Goal: Task Accomplishment & Management: Use online tool/utility

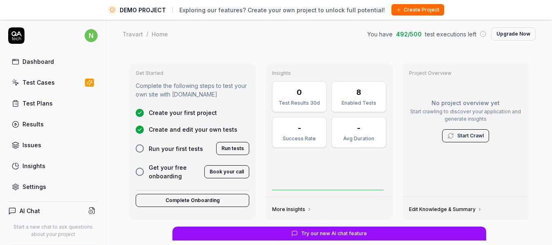
scroll to position [0, 0]
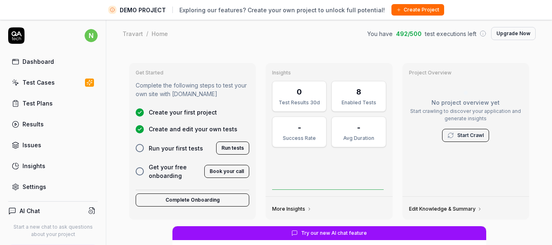
click at [33, 188] on div "Settings" at bounding box center [34, 186] width 24 height 9
click at [29, 184] on div "Settings" at bounding box center [34, 186] width 24 height 9
type textarea "*"
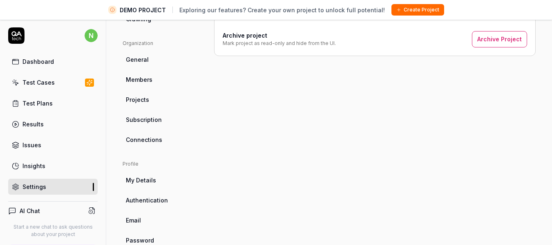
scroll to position [19, 0]
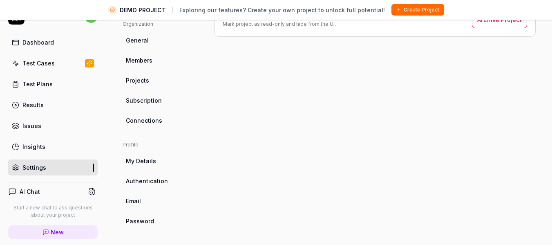
click at [155, 78] on link "Projects" at bounding box center [162, 80] width 78 height 15
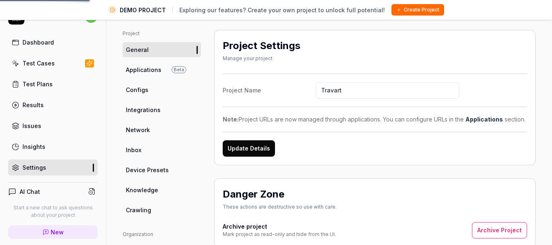
scroll to position [33, 0]
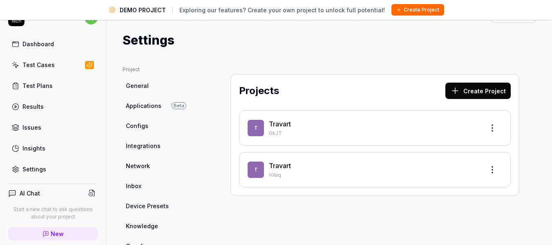
scroll to position [17, 0]
click at [487, 168] on html "DEMO PROJECT Exploring our features? Create your own project to unlock full pot…" at bounding box center [276, 115] width 552 height 264
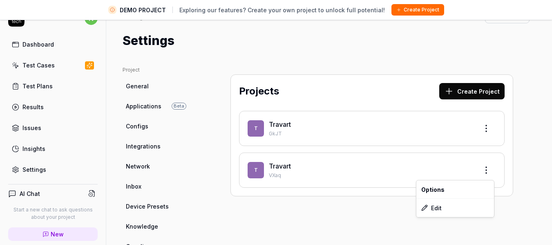
click at [526, 132] on html "DEMO PROJECT Exploring our features? Create your own project to unlock full pot…" at bounding box center [276, 115] width 552 height 264
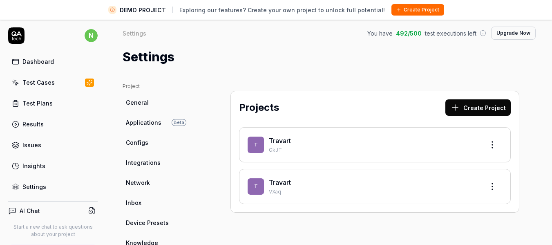
scroll to position [0, 0]
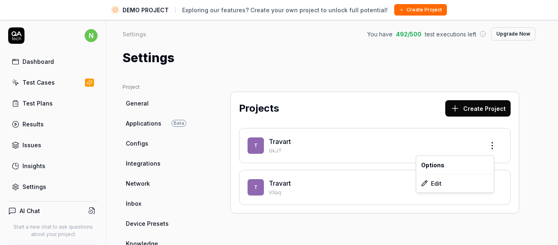
click at [486, 146] on html "DEMO PROJECT Exploring our features? Create your own project to unlock full pot…" at bounding box center [279, 132] width 558 height 264
click at [433, 182] on div "Edit" at bounding box center [456, 183] width 78 height 18
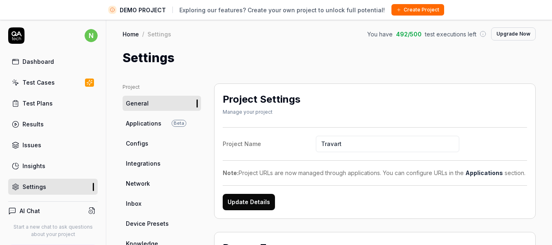
click at [154, 128] on link "Applications Beta" at bounding box center [162, 123] width 78 height 15
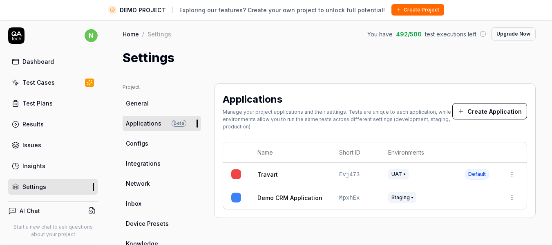
click at [276, 175] on link "Travart" at bounding box center [268, 174] width 20 height 9
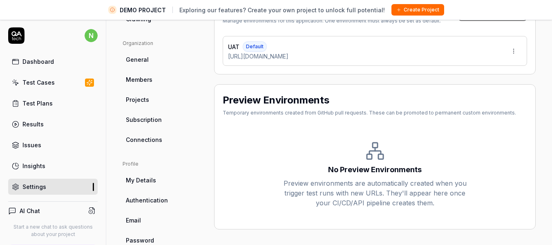
scroll to position [19, 0]
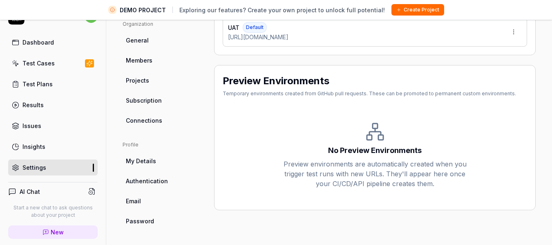
click at [153, 168] on link "My Details" at bounding box center [162, 160] width 78 height 15
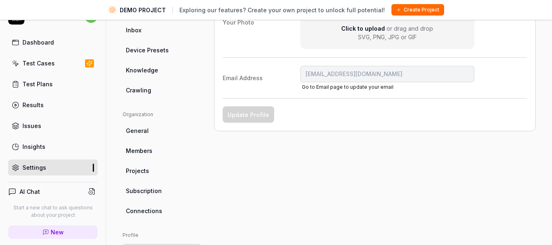
scroll to position [244, 0]
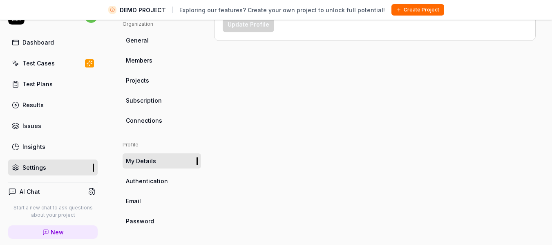
click at [149, 180] on span "Authentication" at bounding box center [147, 181] width 42 height 9
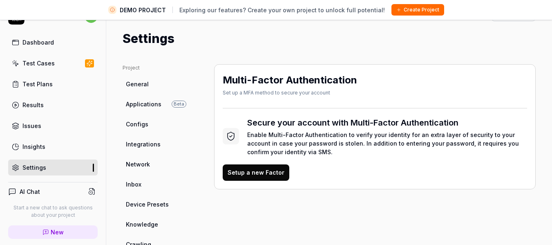
click at [241, 175] on button "Setup a new Factor" at bounding box center [256, 172] width 67 height 16
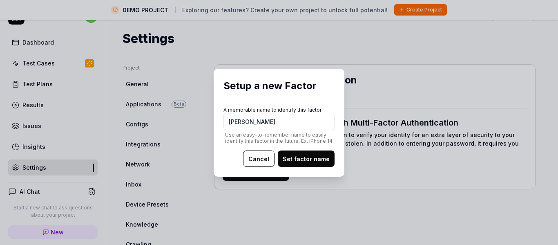
type input "[PERSON_NAME]"
click at [316, 157] on button "Set factor name" at bounding box center [306, 158] width 57 height 16
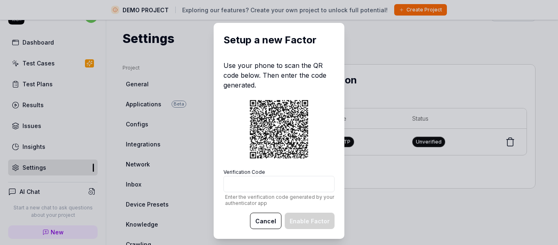
click at [260, 221] on button "Cancel" at bounding box center [265, 221] width 31 height 16
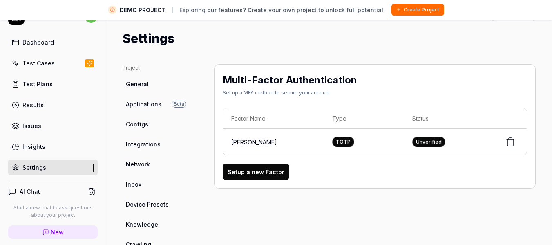
click at [506, 141] on icon at bounding box center [511, 142] width 10 height 10
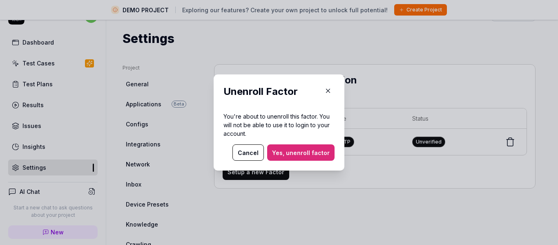
click at [281, 149] on button "Yes, unenroll factor" at bounding box center [300, 152] width 67 height 16
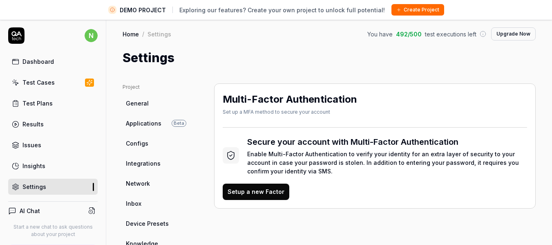
click at [380, 63] on div "Settings" at bounding box center [329, 58] width 413 height 18
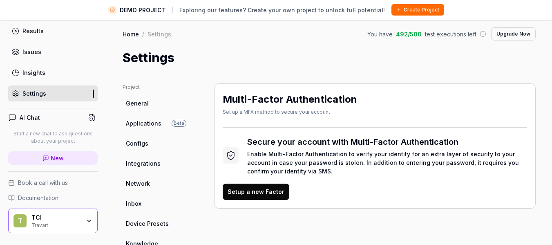
scroll to position [19, 0]
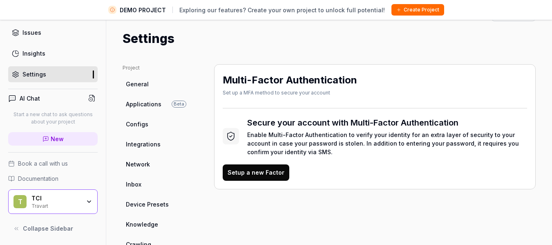
click at [79, 200] on div "TCI Travart" at bounding box center [58, 202] width 54 height 14
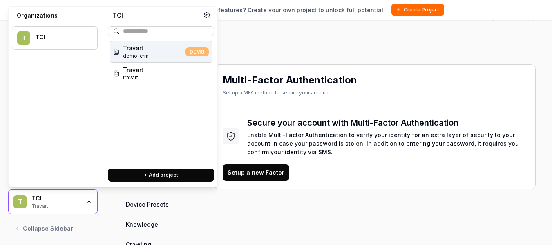
click at [164, 49] on div "Travart demo-crm DEMO" at bounding box center [161, 52] width 103 height 22
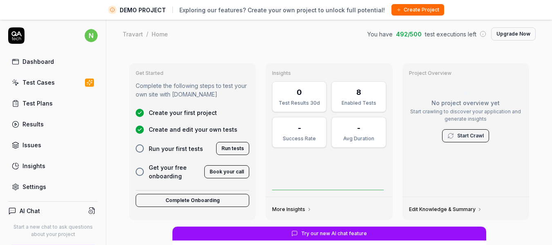
click at [34, 61] on div "Dashboard" at bounding box center [37, 61] width 31 height 9
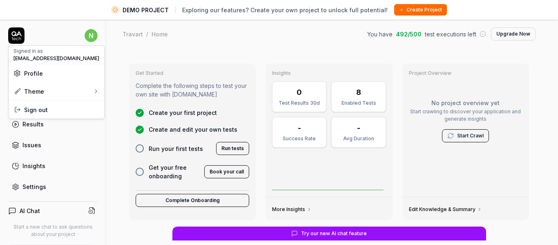
click at [81, 34] on html "DEMO PROJECT Exploring our features? Create your own project to unlock full pot…" at bounding box center [279, 132] width 558 height 264
click at [48, 73] on span "Profile" at bounding box center [56, 73] width 86 height 9
type textarea "*"
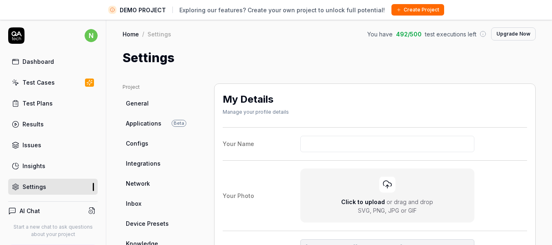
click at [405, 52] on html "DEMO PROJECT Exploring our features? Create your own project to unlock full pot…" at bounding box center [276, 132] width 552 height 264
click at [145, 142] on span "Configs" at bounding box center [137, 143] width 22 height 9
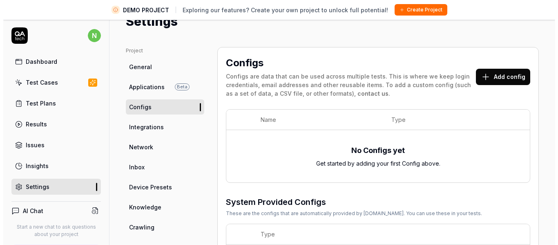
scroll to position [36, 0]
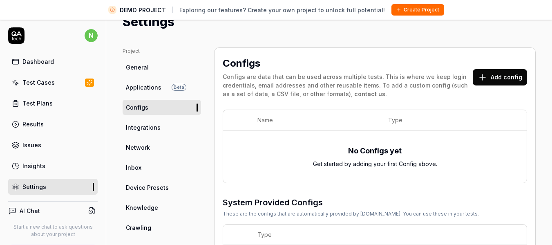
click at [487, 78] on button "Add config" at bounding box center [500, 77] width 54 height 16
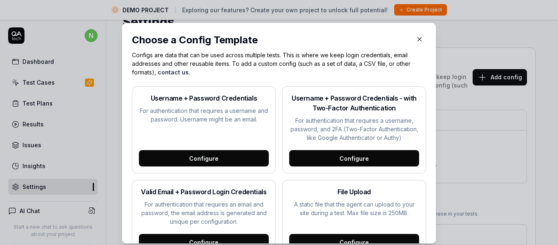
click at [200, 166] on div "Configure" at bounding box center [204, 158] width 130 height 16
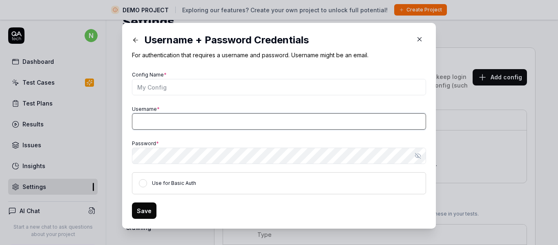
type input "[EMAIL_ADDRESS][DOMAIN_NAME]"
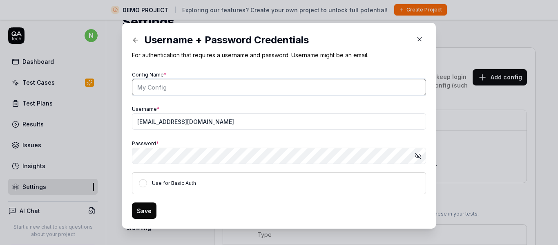
click at [170, 90] on input "Config Name *" at bounding box center [279, 87] width 294 height 16
type input "[PERSON_NAME]"
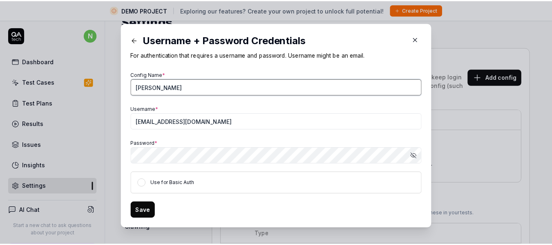
scroll to position [7, 0]
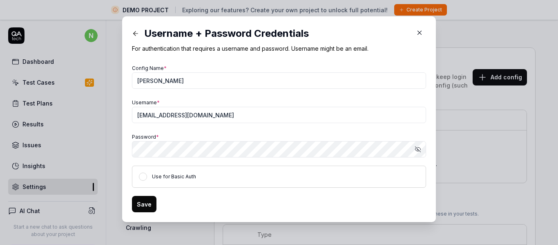
click at [415, 152] on icon "button" at bounding box center [418, 149] width 7 height 7
click at [285, 165] on div "Config Name * [PERSON_NAME] Username * [PERSON_NAME][EMAIL_ADDRESS][DOMAIN_NAME…" at bounding box center [279, 125] width 294 height 125
click at [141, 198] on button "Save" at bounding box center [144, 204] width 25 height 16
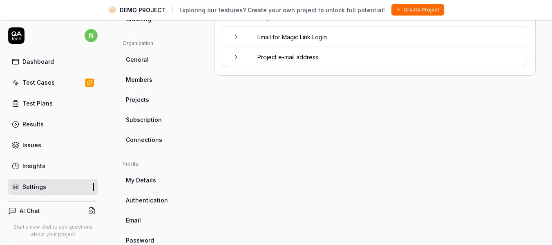
scroll to position [19, 0]
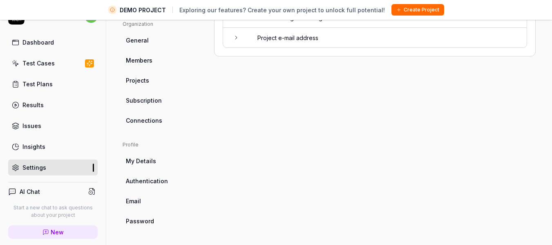
click at [29, 192] on h4 "AI Chat" at bounding box center [30, 191] width 20 height 9
click at [88, 190] on icon at bounding box center [91, 191] width 7 height 7
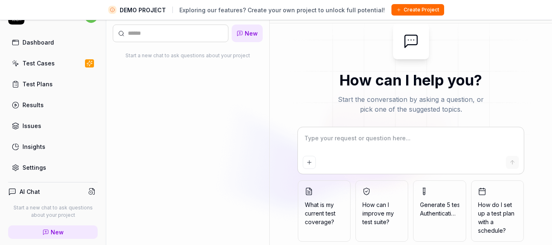
type textarea "*"
type textarea "Test the login screen rigorously."
type textarea "*"
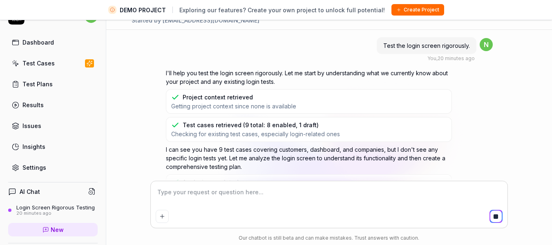
scroll to position [36, 0]
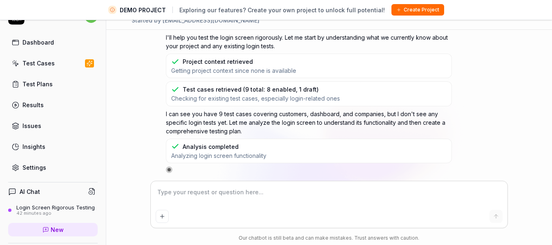
type textarea "*"
